Goal: Transaction & Acquisition: Book appointment/travel/reservation

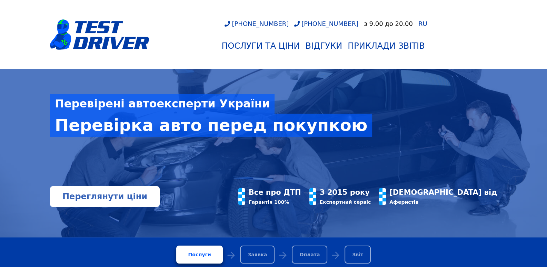
click at [99, 204] on link "Переглянути ціни" at bounding box center [105, 196] width 110 height 21
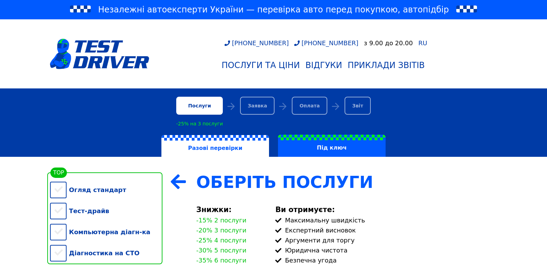
scroll to position [138, 0]
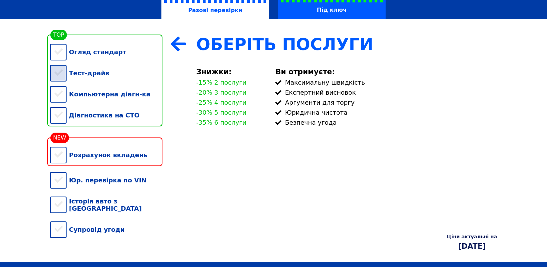
click at [73, 77] on div "Тест-драйв" at bounding box center [106, 72] width 112 height 21
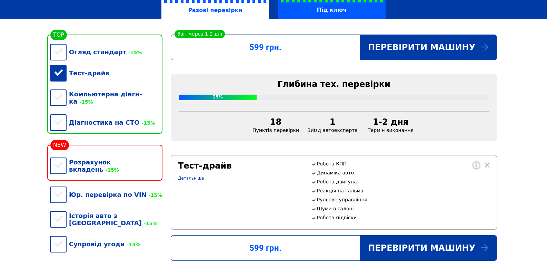
click at [73, 77] on div "Тест-драйв" at bounding box center [106, 72] width 112 height 21
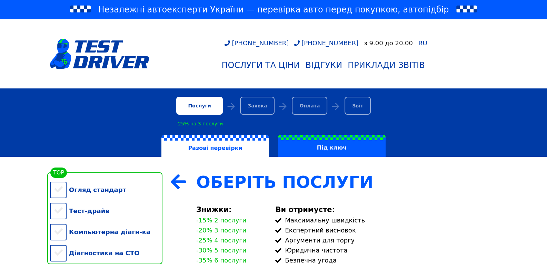
scroll to position [104, 0]
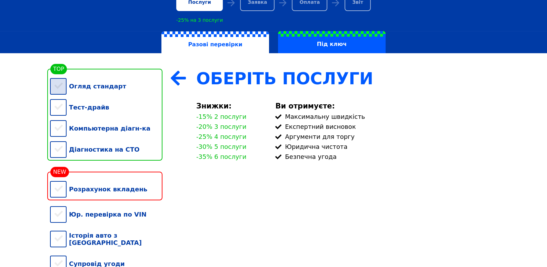
click at [60, 90] on div "Огляд стандарт" at bounding box center [106, 86] width 112 height 21
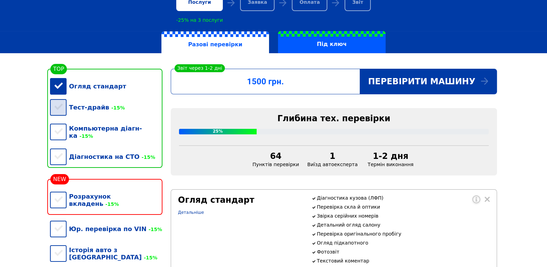
click at [60, 104] on div "Тест-драйв -15%" at bounding box center [106, 107] width 112 height 21
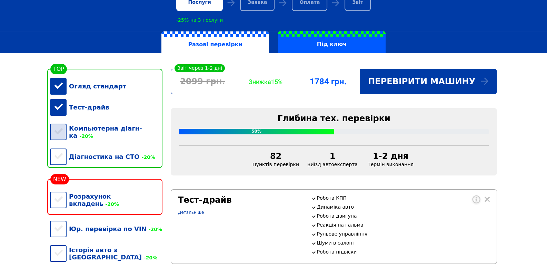
click at [60, 131] on div "Компьютерна діагн-ка -20%" at bounding box center [106, 132] width 112 height 28
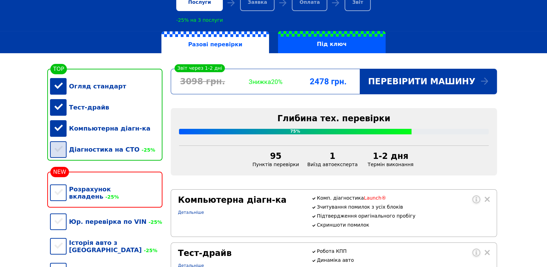
click at [59, 149] on div "Діагностика на СТО -25%" at bounding box center [106, 149] width 112 height 21
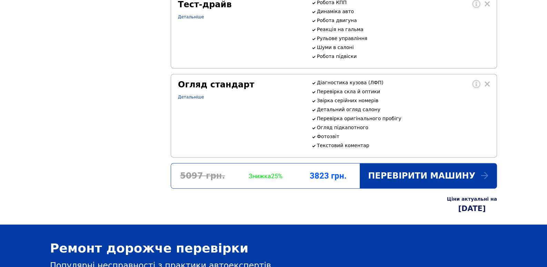
scroll to position [483, 0]
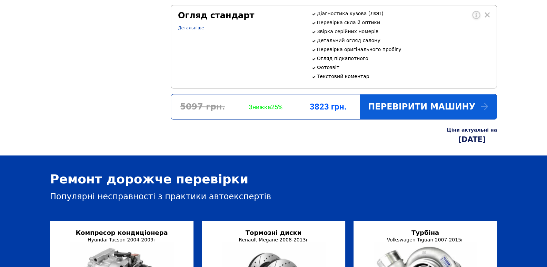
click at [392, 119] on div "Перевірити машину" at bounding box center [428, 106] width 137 height 25
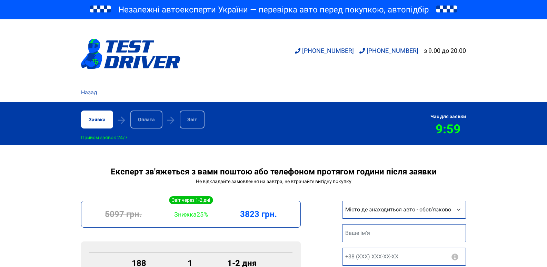
scroll to position [104, 0]
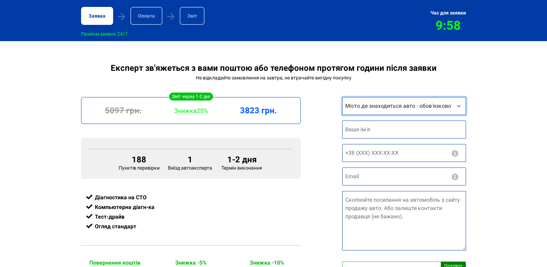
click at [413, 104] on select "Місто де знаходиться авто - обов'язково Інше місто [GEOGRAPHIC_DATA] [GEOGRAPHI…" at bounding box center [404, 106] width 124 height 18
click at [342, 98] on select "Місто де знаходиться авто - обов'язково Інше місто [GEOGRAPHIC_DATA] [GEOGRAPHI…" at bounding box center [404, 106] width 124 height 18
click at [397, 107] on select "Місто де знаходиться авто - обов'язково Інше місто [GEOGRAPHIC_DATA] [GEOGRAPHI…" at bounding box center [404, 106] width 124 height 18
click at [342, 98] on select "Місто де знаходиться авто - обов'язково Інше місто [GEOGRAPHIC_DATA] [GEOGRAPHI…" at bounding box center [404, 106] width 124 height 18
click at [365, 101] on select "Місто де знаходиться авто - обов'язково Інше місто [GEOGRAPHIC_DATA] [GEOGRAPHI…" at bounding box center [404, 106] width 124 height 18
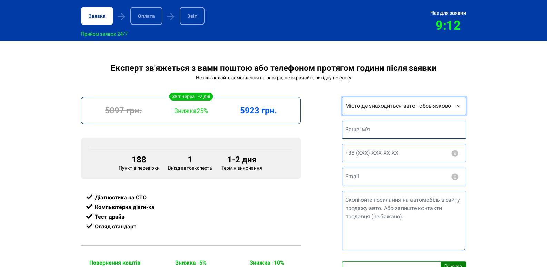
select select "[GEOGRAPHIC_DATA]"
click at [342, 98] on select "Місто де знаходиться авто - обов'язково Інше місто [GEOGRAPHIC_DATA] [GEOGRAPHI…" at bounding box center [404, 106] width 124 height 18
drag, startPoint x: 497, startPoint y: 139, endPoint x: 471, endPoint y: 146, distance: 26.8
click at [496, 139] on div "Експерт зв'яжеться з вами поштою або телефоном протягом години після заявки Не …" at bounding box center [273, 253] width 547 height 381
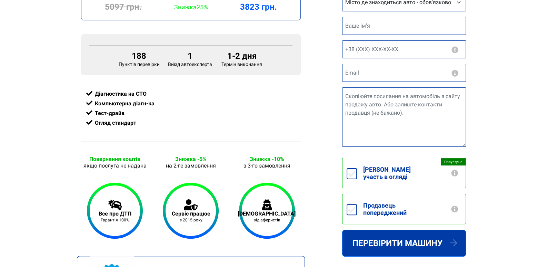
click at [382, 207] on label "Продавець попереджений" at bounding box center [411, 209] width 109 height 30
click at [357, 207] on input "Продавець попереджений" at bounding box center [352, 209] width 10 height 11
click at [382, 207] on label "Продавець попереджений" at bounding box center [411, 209] width 109 height 30
click at [357, 207] on input "Продавець попереджений" at bounding box center [352, 209] width 10 height 11
checkbox input "false"
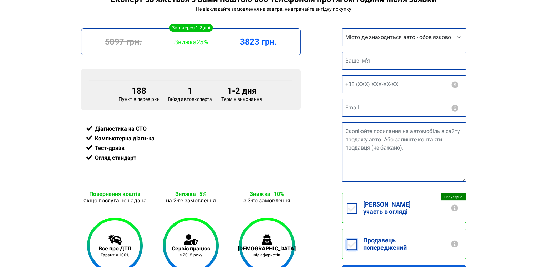
scroll to position [138, 0]
